Goal: Task Accomplishment & Management: Use online tool/utility

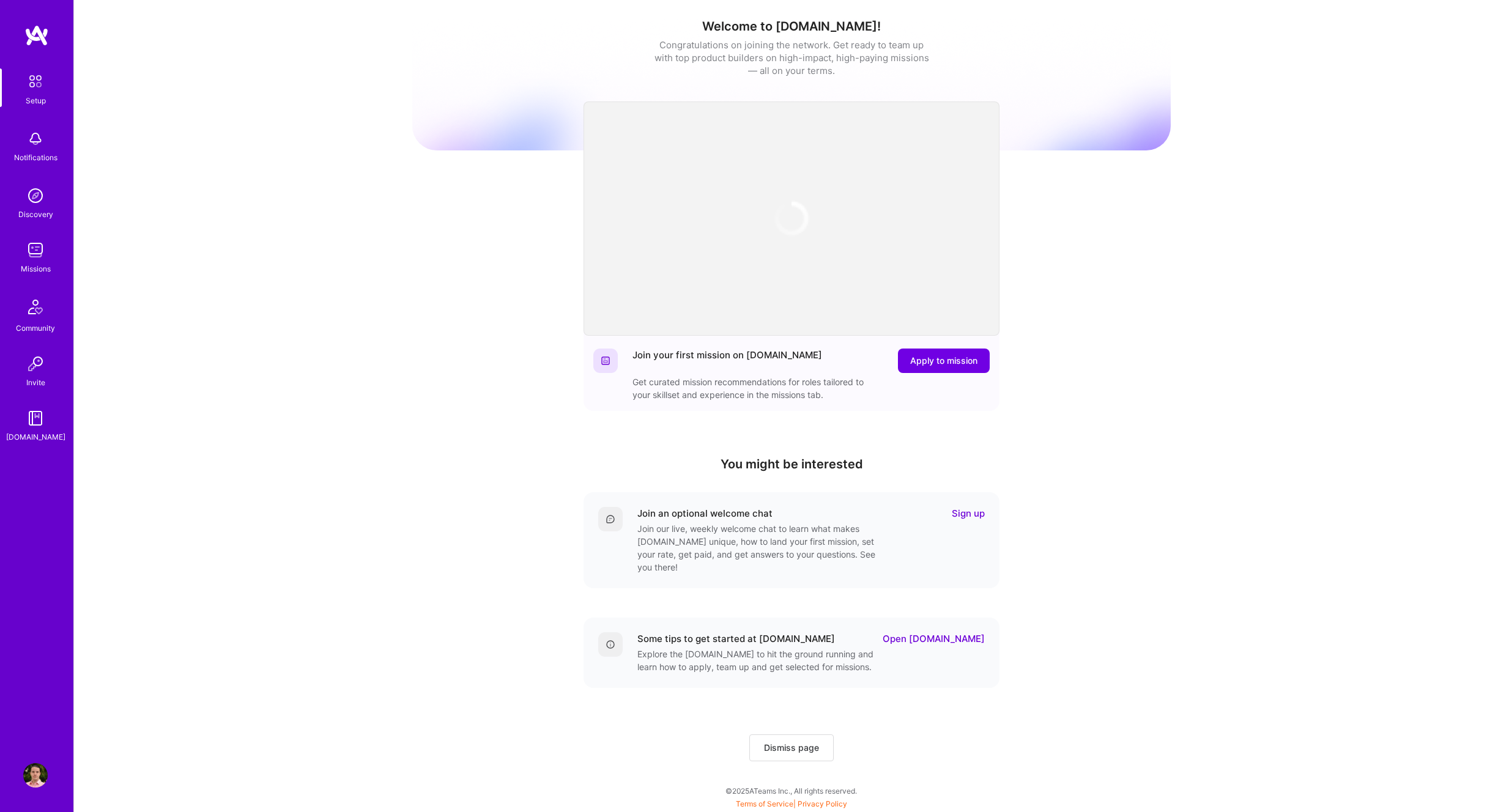
click at [36, 191] on img at bounding box center [35, 195] width 25 height 25
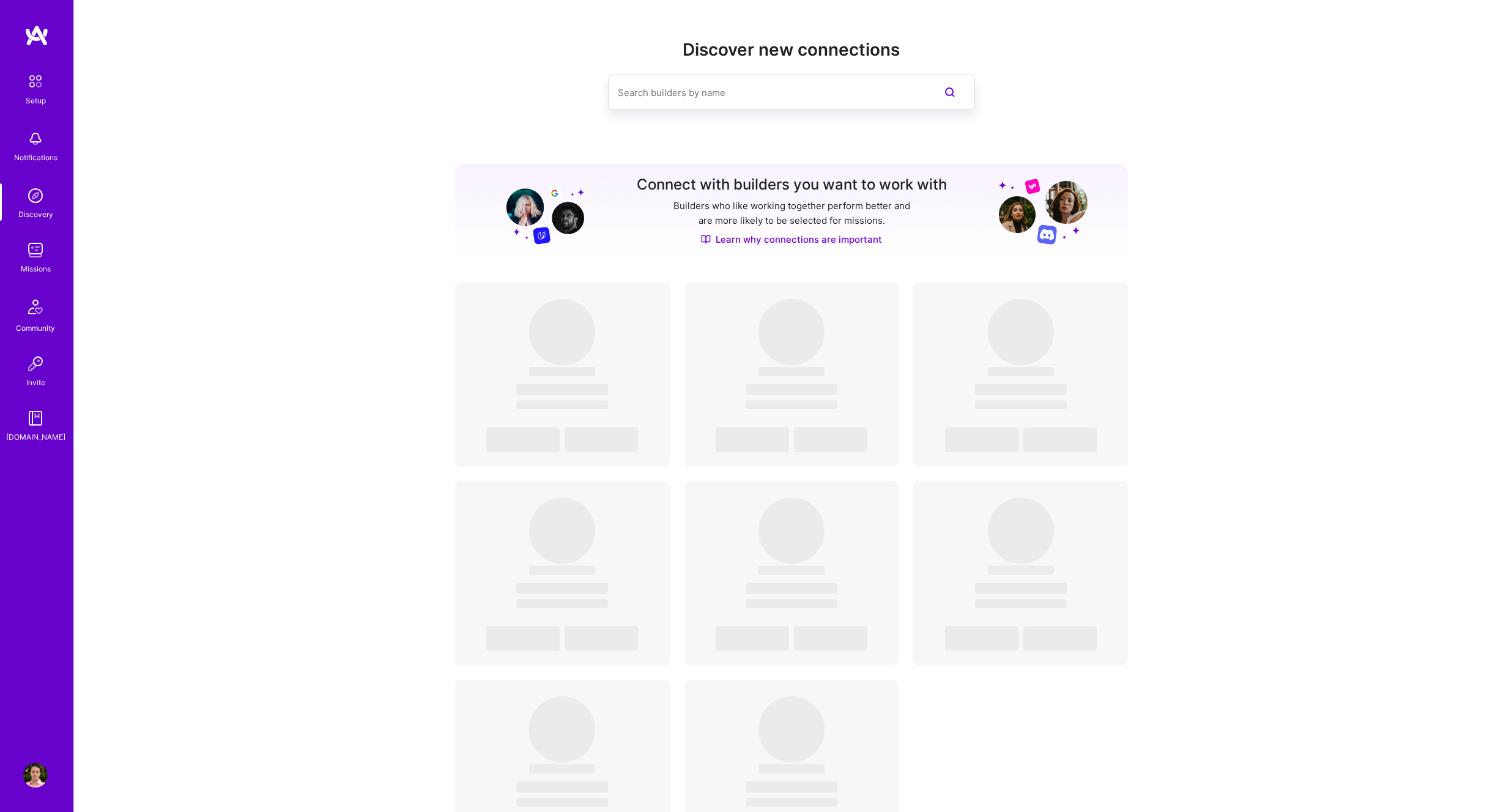
click at [36, 235] on div "Setup Notifications Discovery Missions Community Invite [DOMAIN_NAME]" at bounding box center [36, 256] width 74 height 375
click at [36, 252] on img at bounding box center [35, 250] width 25 height 25
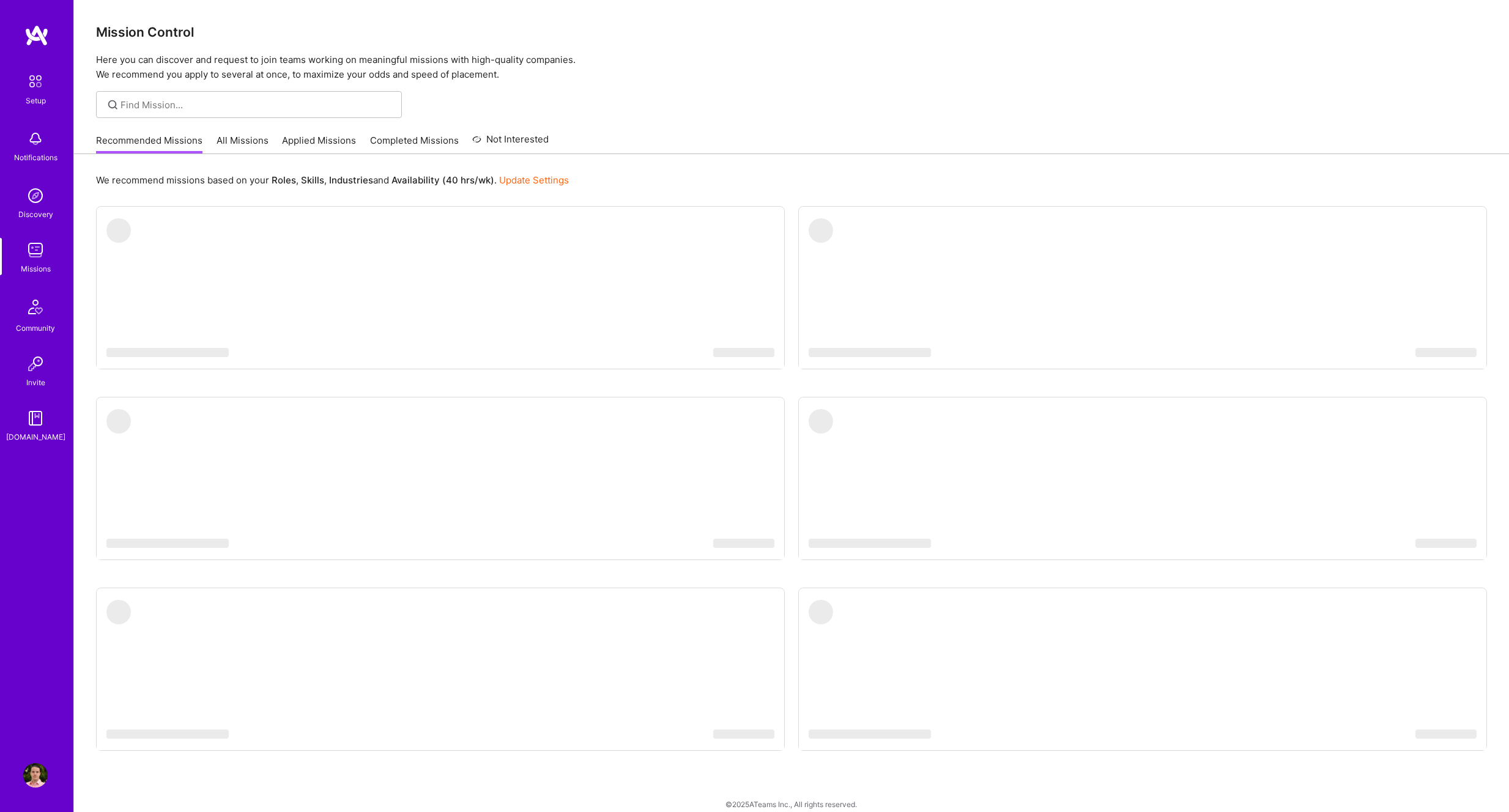
click at [310, 135] on link "Applied Missions" at bounding box center [319, 144] width 74 height 20
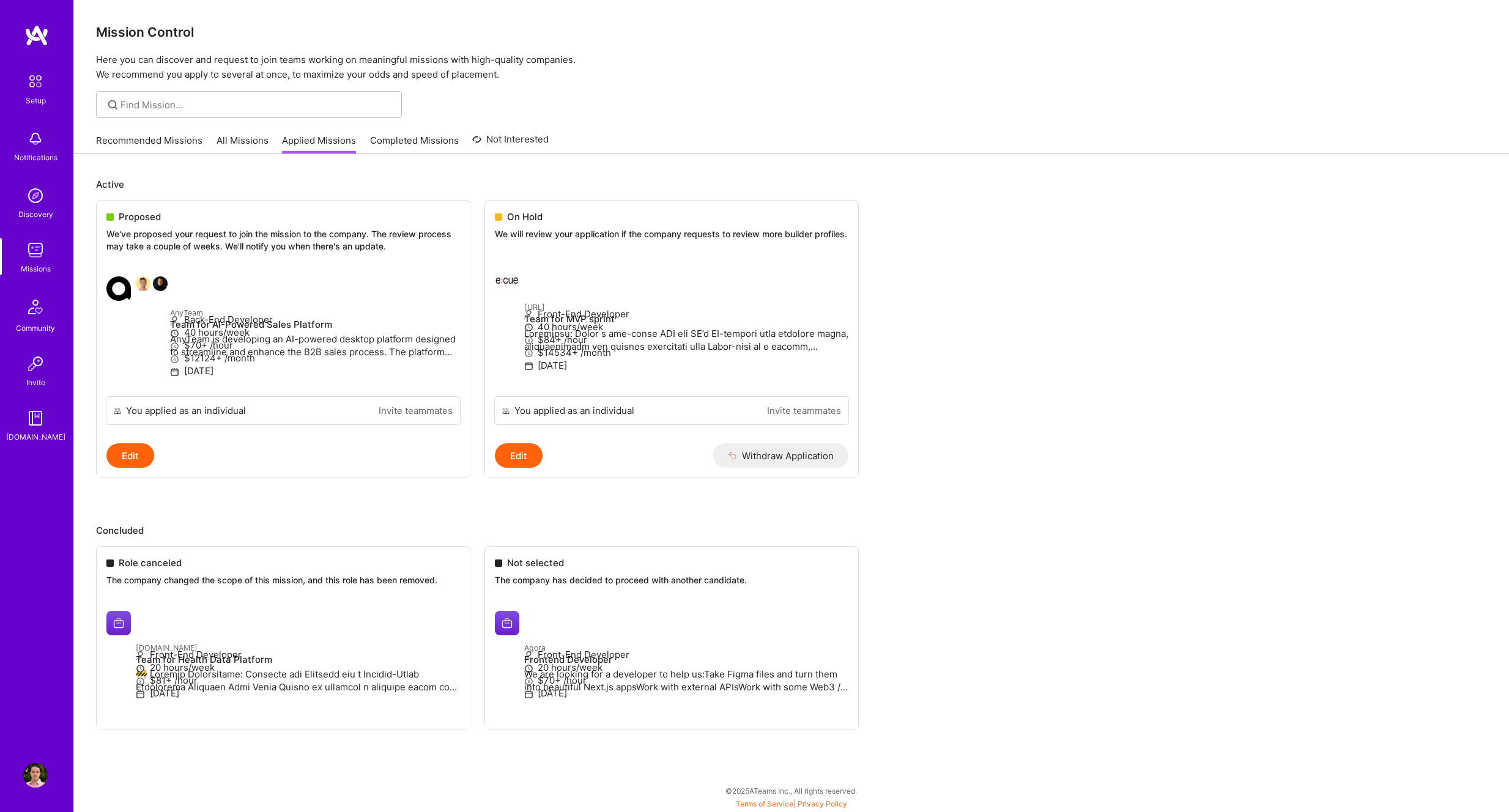
click at [160, 141] on link "Recommended Missions" at bounding box center [149, 144] width 106 height 20
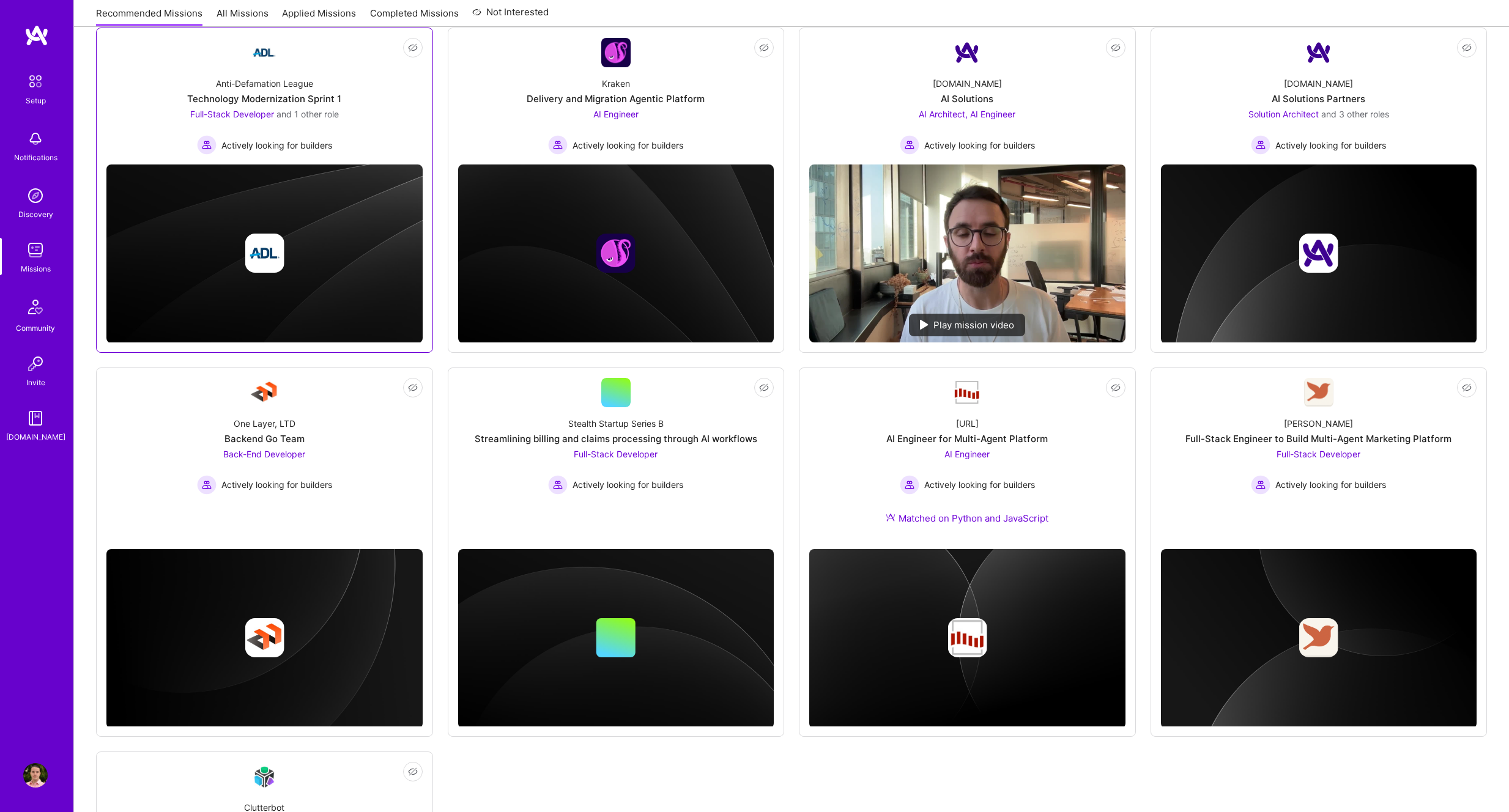
scroll to position [177, 0]
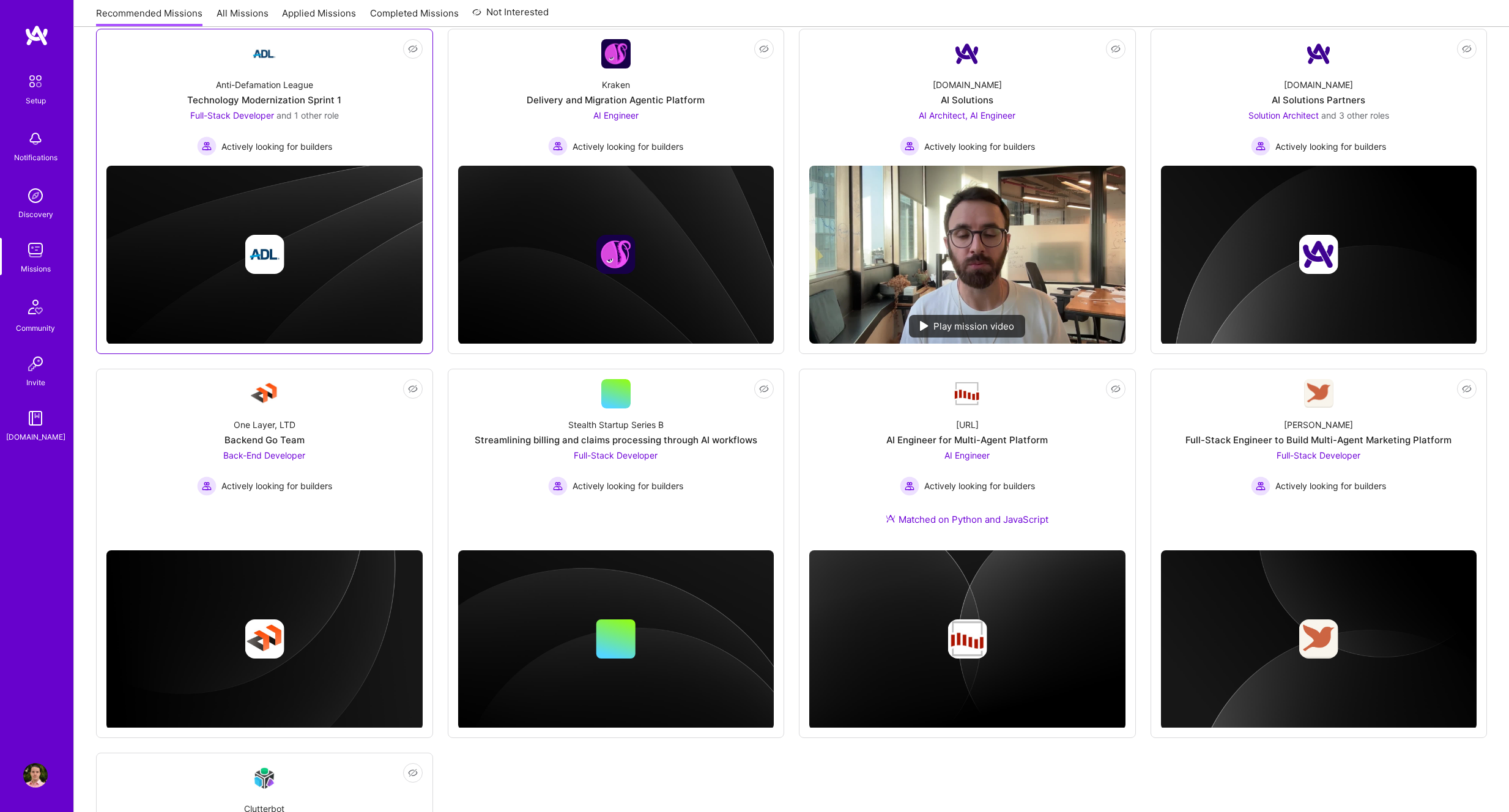
click at [245, 115] on span "Full-Stack Developer" at bounding box center [232, 115] width 84 height 10
